Goal: Find specific fact: Find specific fact

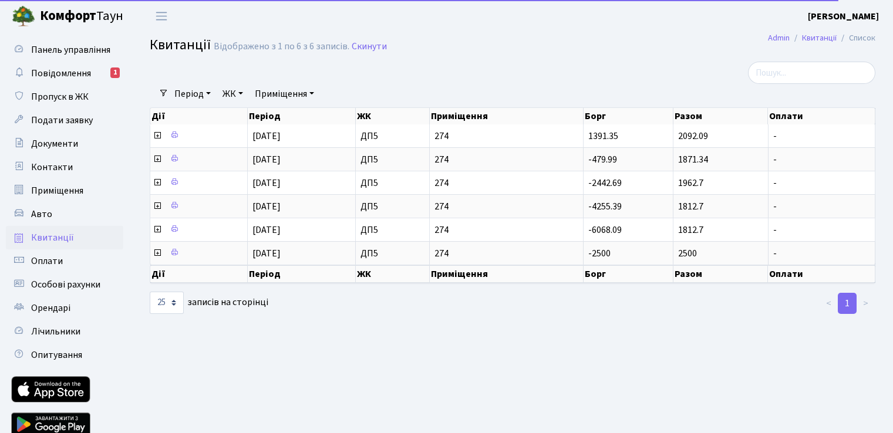
select select "25"
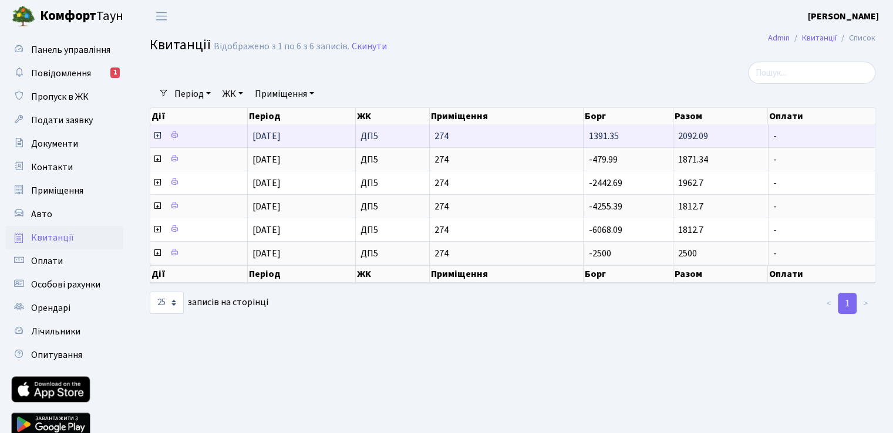
click at [157, 137] on icon at bounding box center [157, 135] width 9 height 9
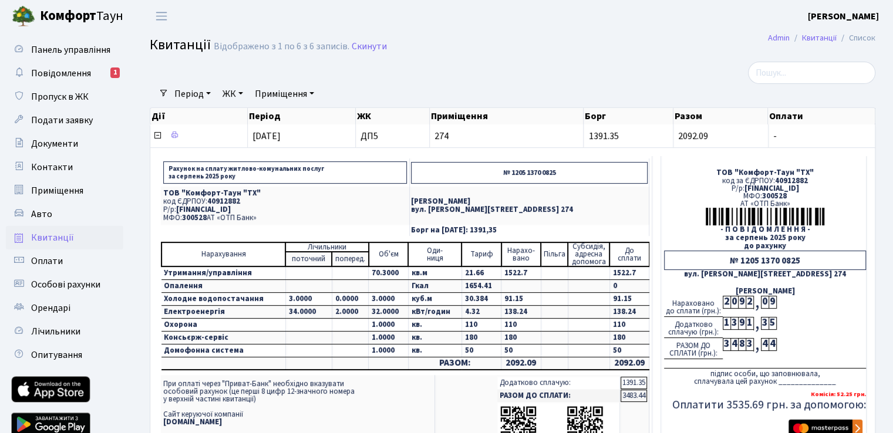
scroll to position [59, 0]
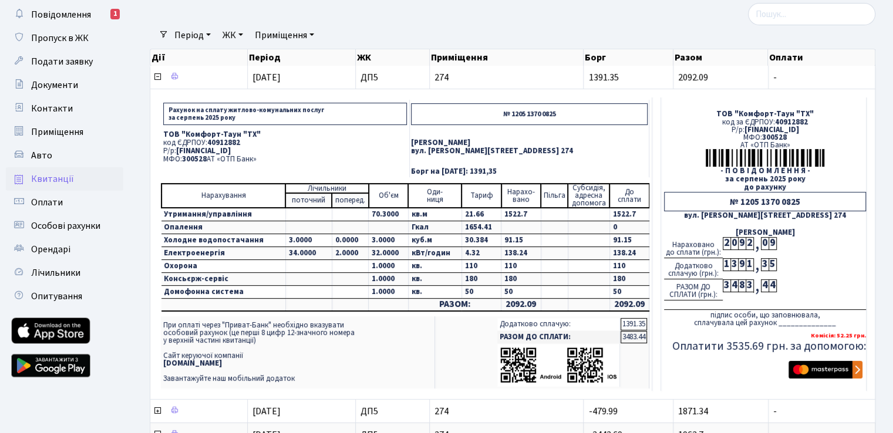
drag, startPoint x: 311, startPoint y: 150, endPoint x: 176, endPoint y: 149, distance: 135.0
click at [176, 149] on p "Р/р: [FINANCIAL_ID]" at bounding box center [285, 151] width 244 height 8
copy p "[FINANCIAL_ID]"
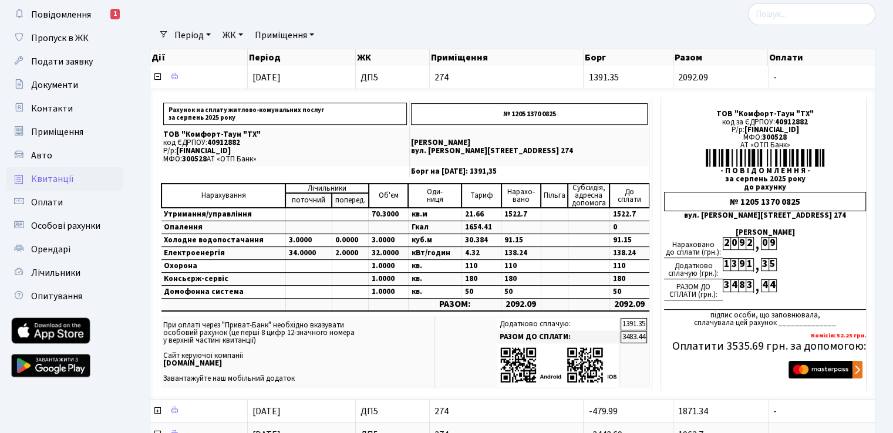
click at [134, 414] on div "Фільтри Період [DATE] - [DATE] ЖК - ДП5 Приміщення - ДП5 274 Очистити фільтри Д…" at bounding box center [512, 285] width 761 height 564
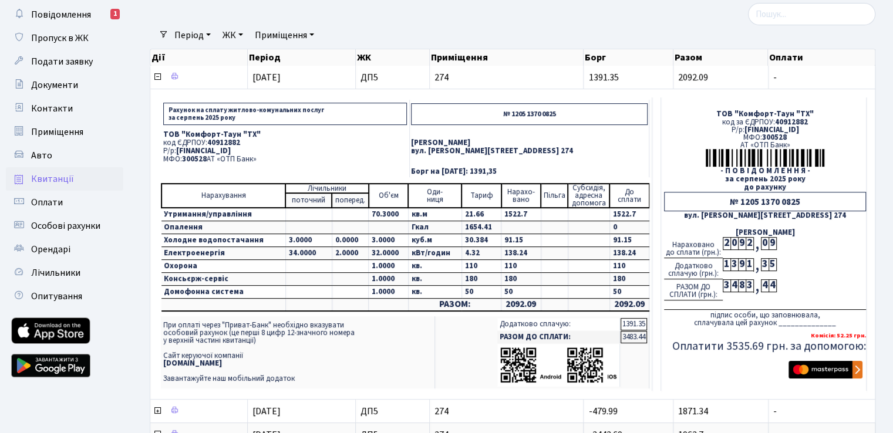
drag, startPoint x: 307, startPoint y: 148, endPoint x: 176, endPoint y: 147, distance: 130.9
click at [176, 147] on p "Р/р: [FINANCIAL_ID]" at bounding box center [285, 151] width 244 height 8
copy span "[FINANCIAL_ID]"
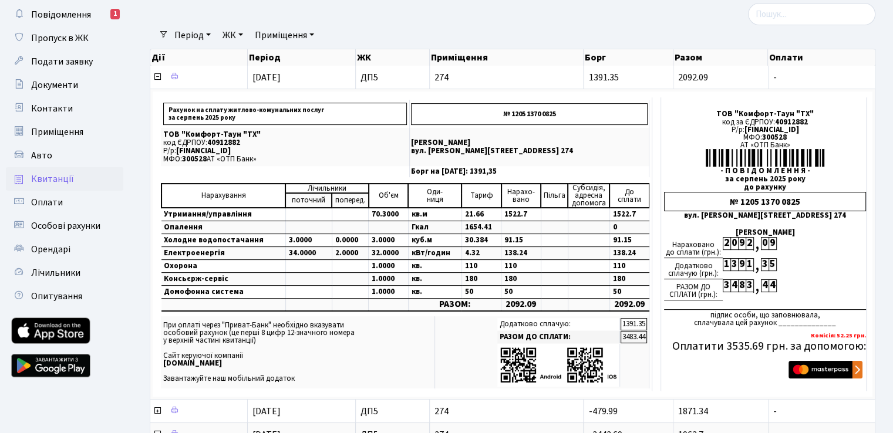
click at [64, 175] on span "Квитанції" at bounding box center [52, 179] width 43 height 13
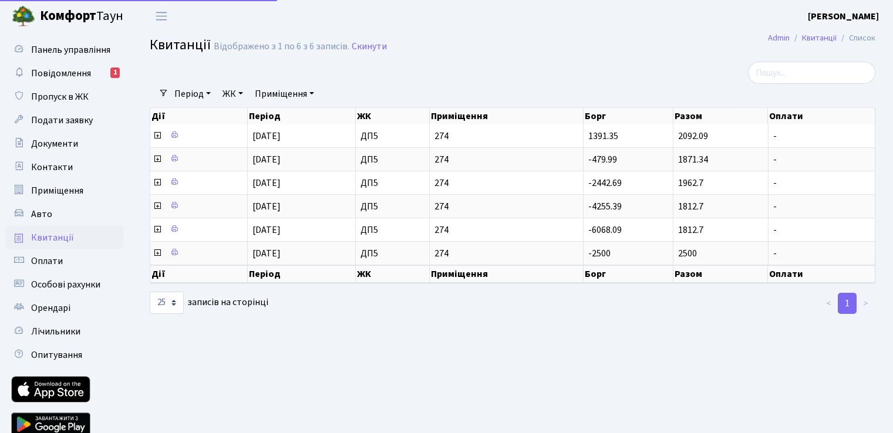
select select "25"
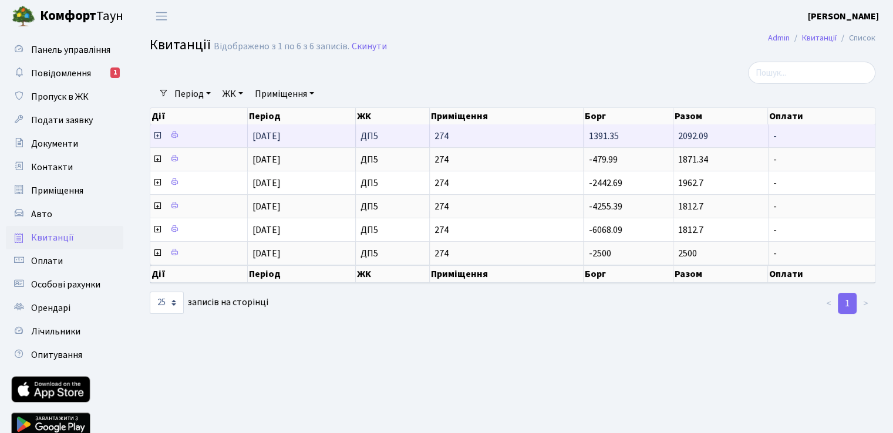
click at [158, 139] on icon at bounding box center [157, 135] width 9 height 9
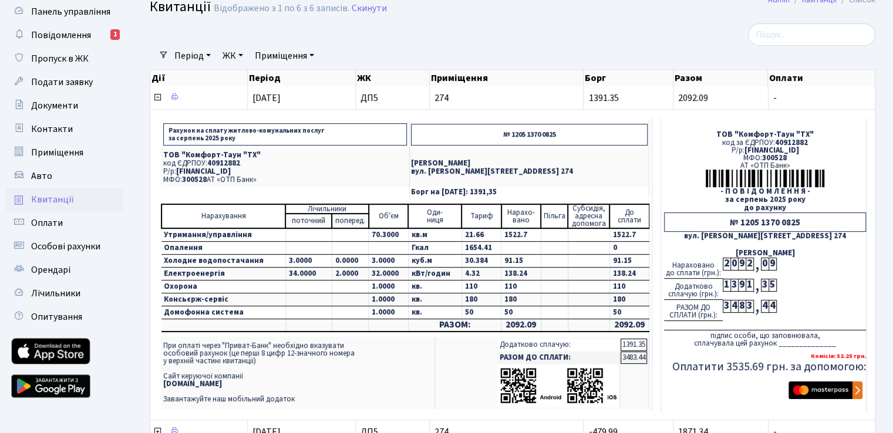
scroll to position [59, 0]
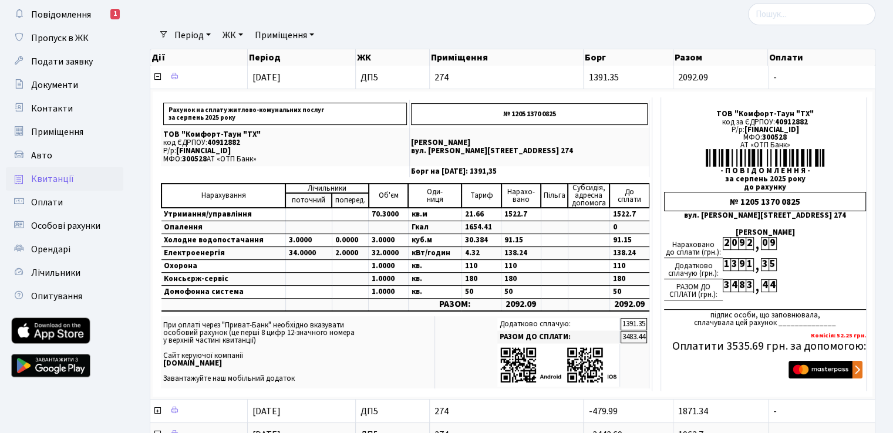
click at [69, 411] on ul "Панель управління Повідомлення 1 Пропуск в ЖК Подати заявку Документи Контакти …" at bounding box center [64, 270] width 117 height 582
click at [49, 178] on span "Квитанції" at bounding box center [52, 179] width 43 height 13
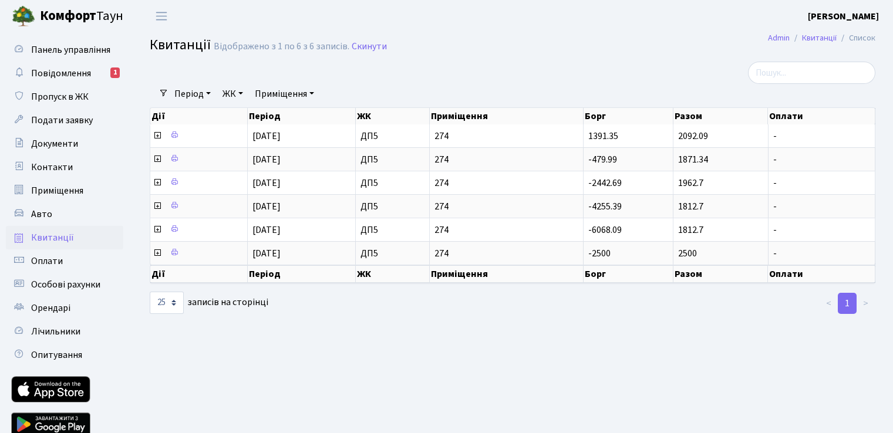
select select "25"
